Goal: Transaction & Acquisition: Download file/media

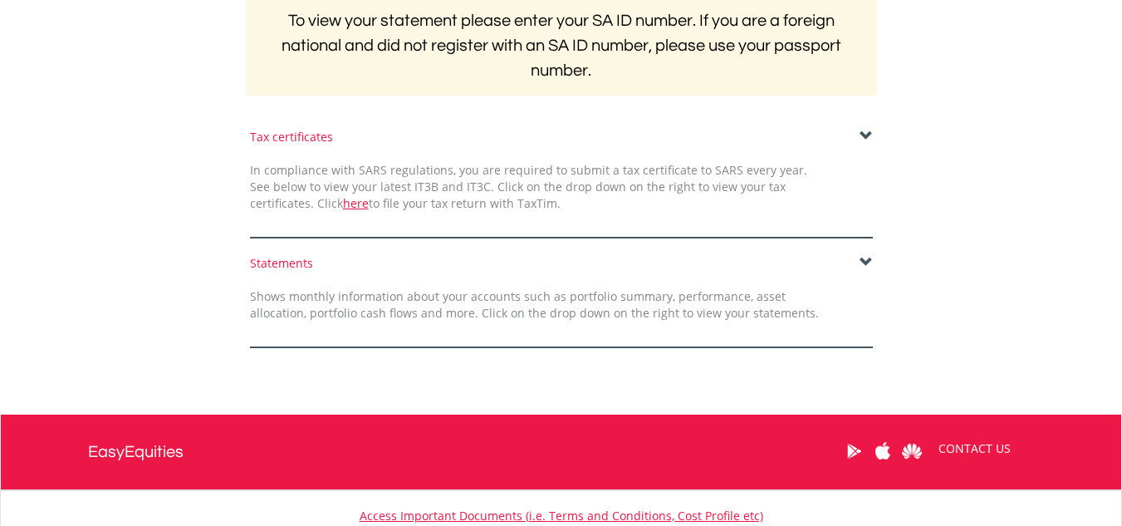
scroll to position [355, 0]
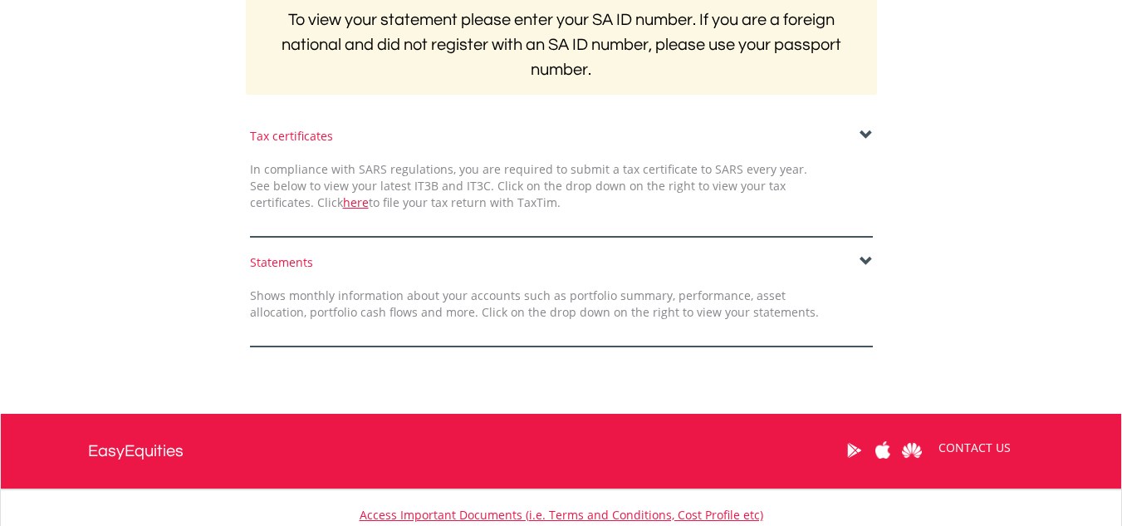
click at [858, 258] on div "Statements" at bounding box center [561, 262] width 623 height 17
click at [867, 260] on span at bounding box center [865, 261] width 13 height 13
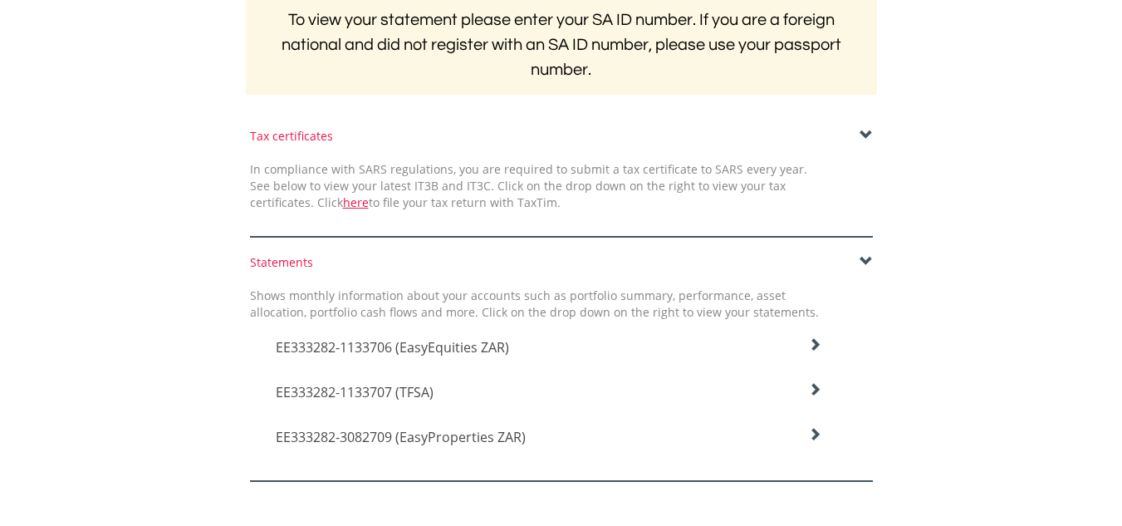
click at [815, 345] on icon at bounding box center [814, 344] width 13 height 13
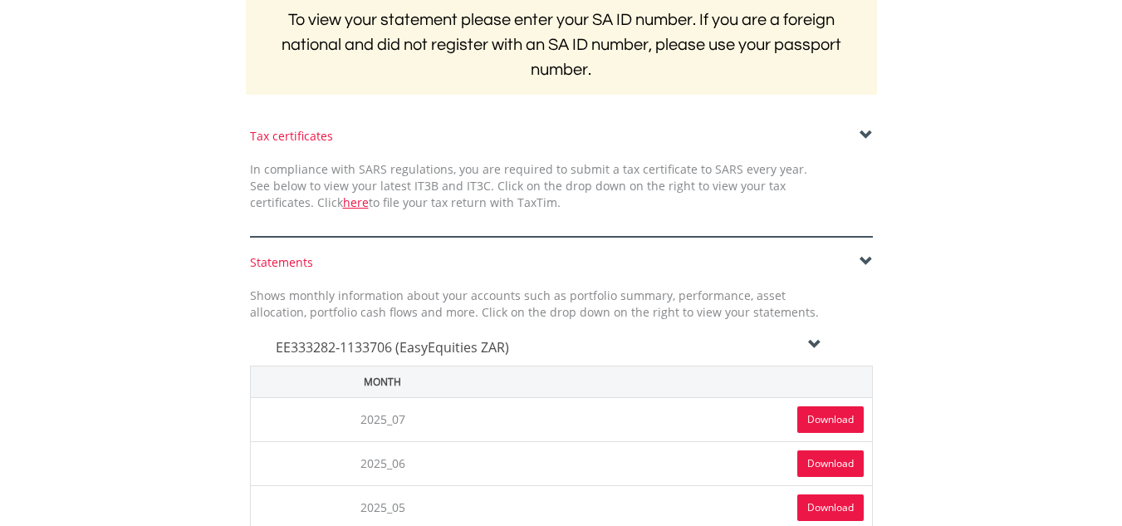
click at [814, 410] on link "Download" at bounding box center [830, 419] width 66 height 27
click at [817, 335] on div "EE333282-1133706 (EasyEquities ZAR)" at bounding box center [548, 343] width 571 height 45
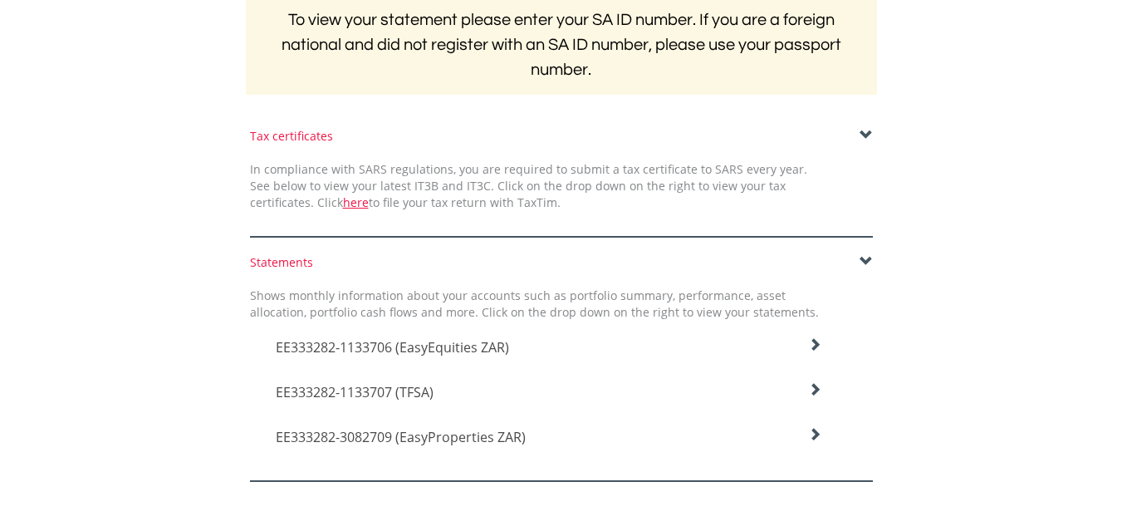
click at [820, 351] on icon at bounding box center [814, 344] width 13 height 13
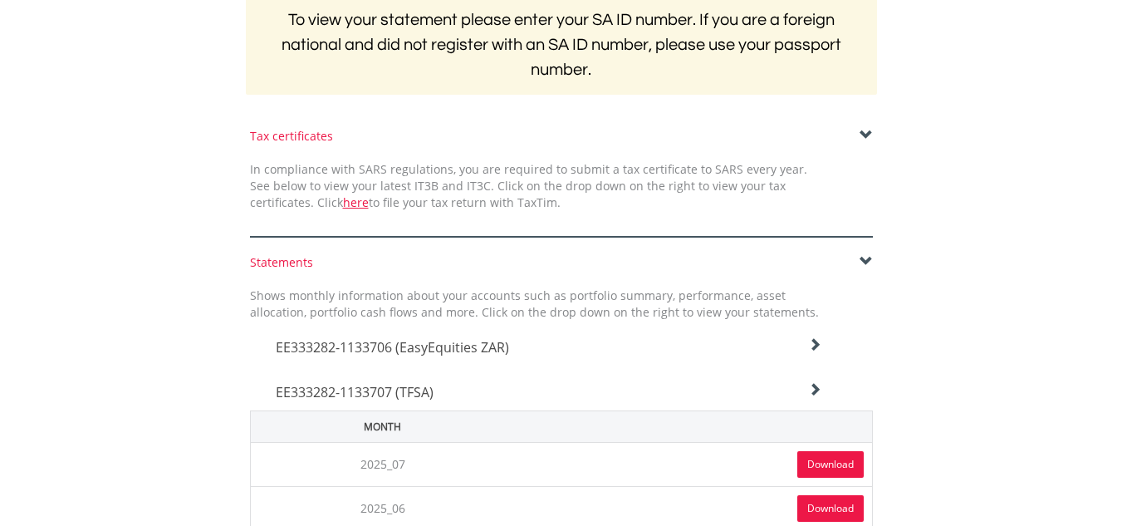
click at [815, 453] on link "Download" at bounding box center [830, 464] width 66 height 27
click at [823, 365] on div "EE333282-1133707 (TFSA)" at bounding box center [548, 343] width 571 height 45
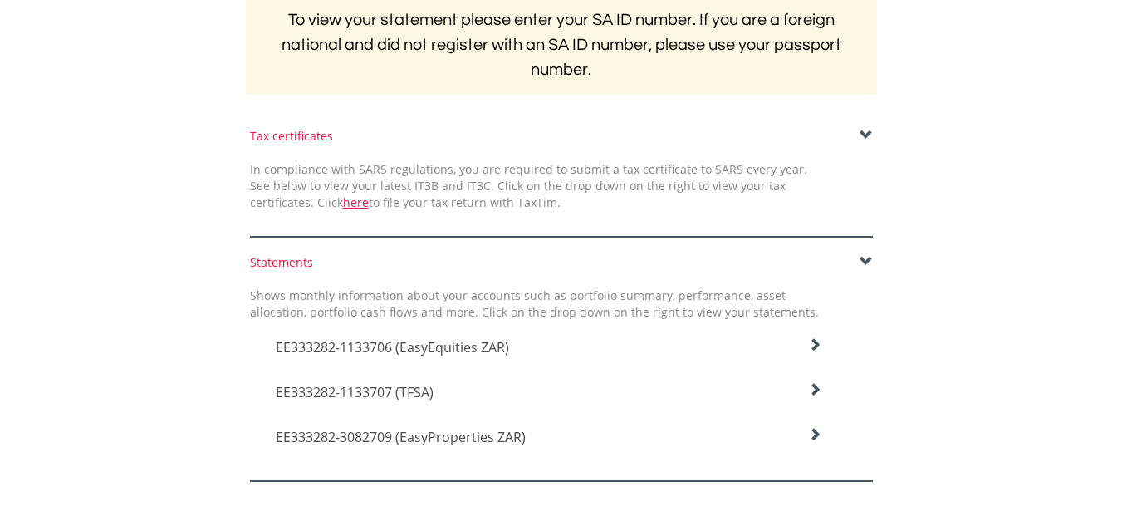
click at [813, 357] on h4 "EE333282-3082709 (EasyProperties ZAR)" at bounding box center [549, 347] width 546 height 20
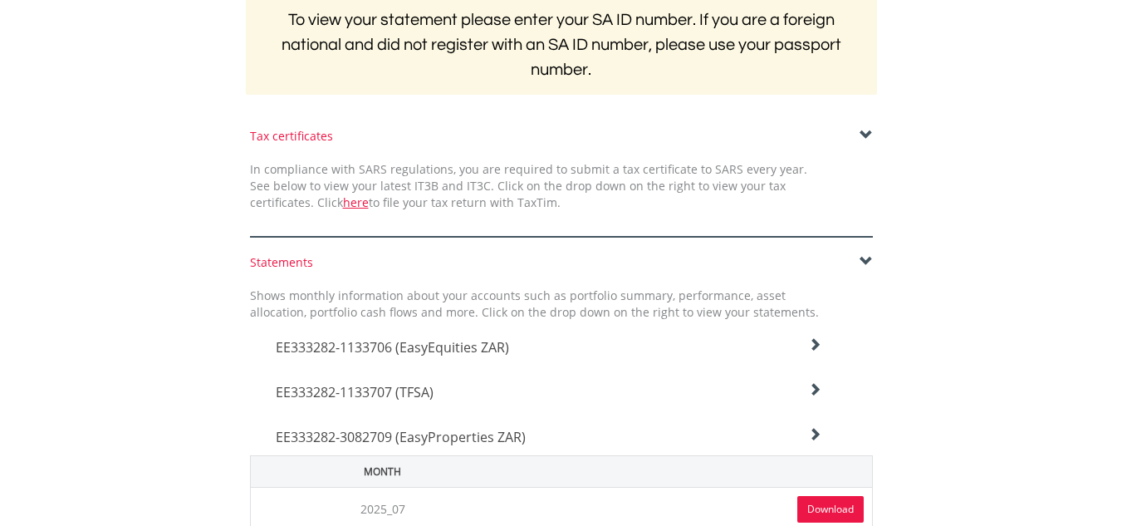
click at [810, 503] on link "Download" at bounding box center [830, 509] width 66 height 27
